Goal: Obtain resource: Obtain resource

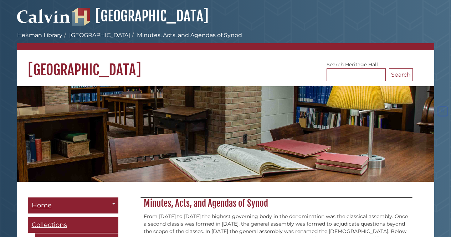
scroll to position [8255, 0]
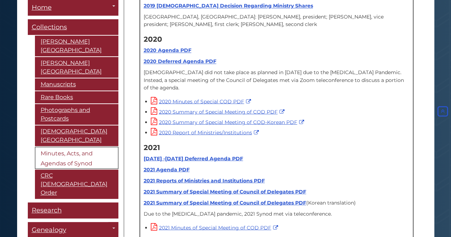
scroll to position [8713, 0]
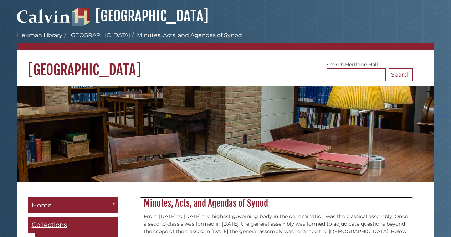
scroll to position [8713, 0]
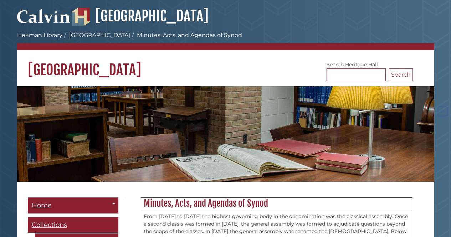
scroll to position [8713, 0]
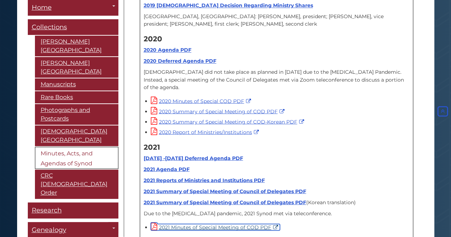
click at [206, 224] on link "2021 Minutes of Special Meeting of COD PDF" at bounding box center [215, 227] width 129 height 6
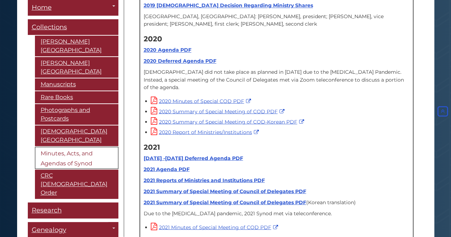
click at [311, 222] on div "2021 Minutes of Special Meeting of COD PDF" at bounding box center [280, 226] width 258 height 9
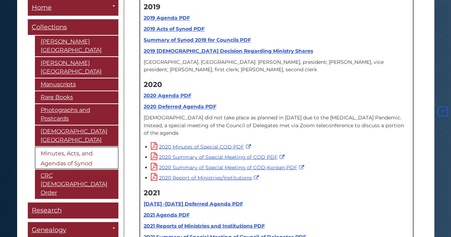
scroll to position [8656, 0]
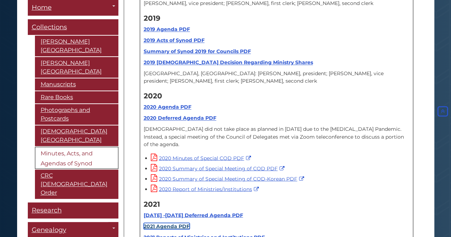
click at [170, 223] on link "2021 Agenda PDF" at bounding box center [167, 226] width 46 height 6
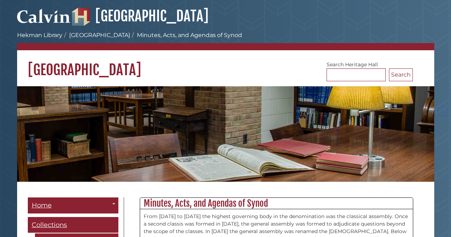
scroll to position [8656, 0]
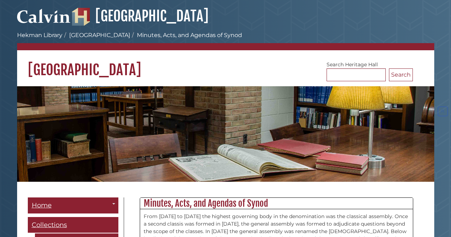
scroll to position [8656, 0]
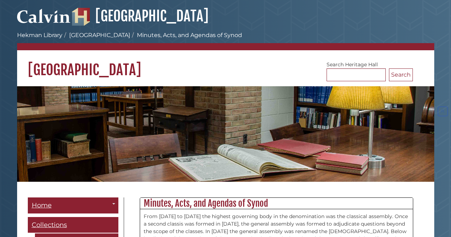
scroll to position [8656, 0]
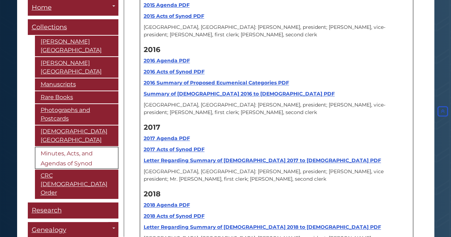
scroll to position [8363, 0]
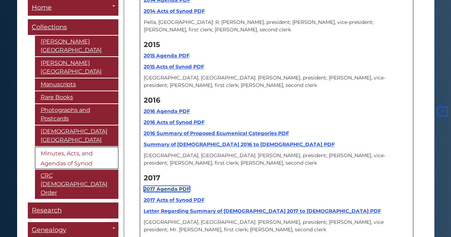
click at [170, 186] on strong "2017 Agenda PDF" at bounding box center [167, 189] width 46 height 6
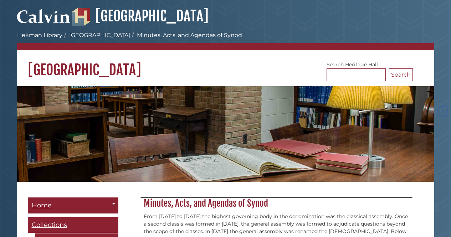
scroll to position [8363, 0]
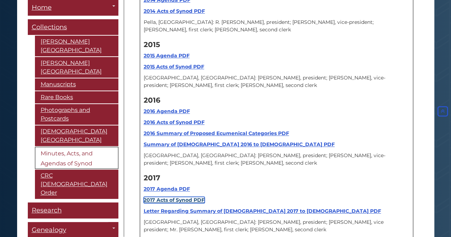
click at [180, 197] on strong "2017 Acts of Synod PDF" at bounding box center [174, 200] width 61 height 6
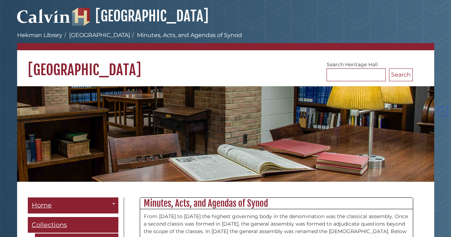
scroll to position [8363, 0]
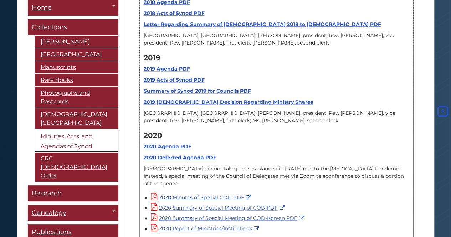
scroll to position [8571, 0]
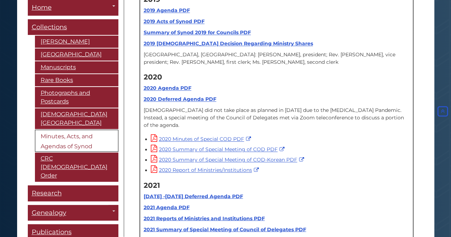
scroll to position [8628, 0]
